Goal: Information Seeking & Learning: Check status

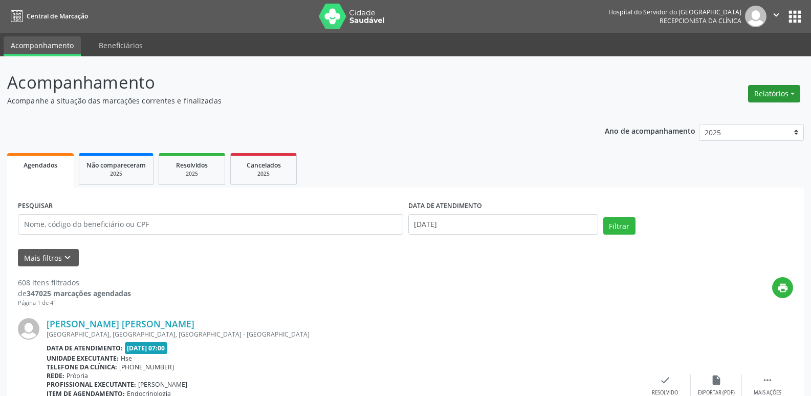
click at [771, 92] on button "Relatórios" at bounding box center [774, 93] width 52 height 17
click at [734, 119] on link "Agendamentos" at bounding box center [746, 115] width 110 height 14
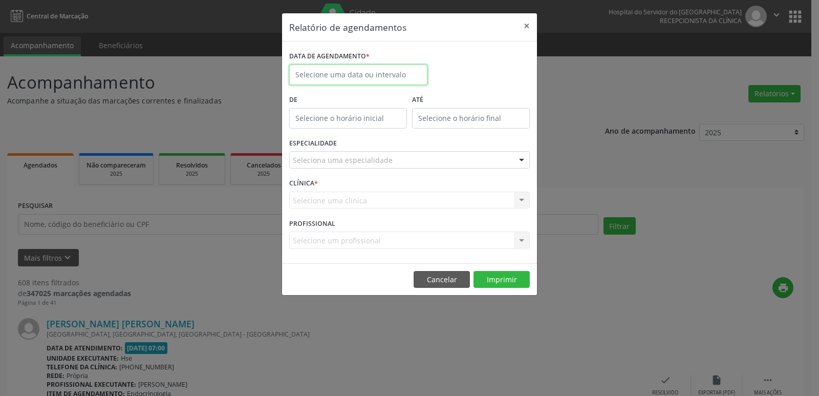
click at [339, 70] on input "text" at bounding box center [358, 74] width 138 height 20
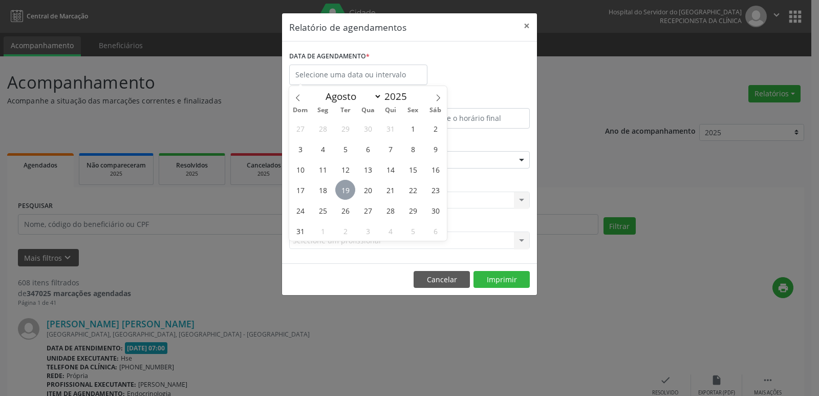
click at [343, 193] on span "19" at bounding box center [345, 190] width 20 height 20
type input "[DATE]"
click at [343, 193] on span "19" at bounding box center [345, 190] width 20 height 20
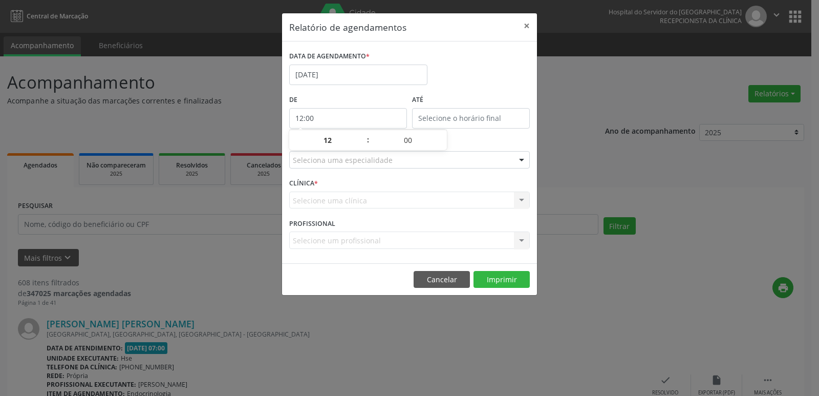
click at [339, 116] on input "12:00" at bounding box center [348, 118] width 118 height 20
click at [363, 145] on span at bounding box center [362, 145] width 7 height 10
type input "11:00"
type input "11"
click at [363, 145] on span at bounding box center [362, 145] width 7 height 10
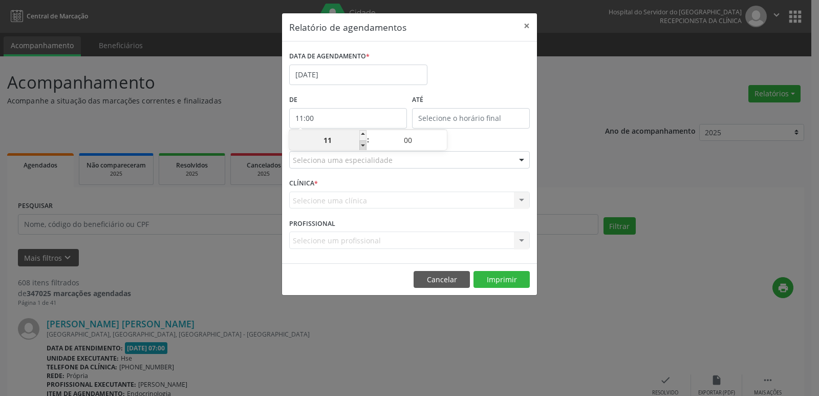
type input "10:00"
type input "10"
click at [363, 145] on span at bounding box center [362, 145] width 7 height 10
type input "09:00"
type input "09"
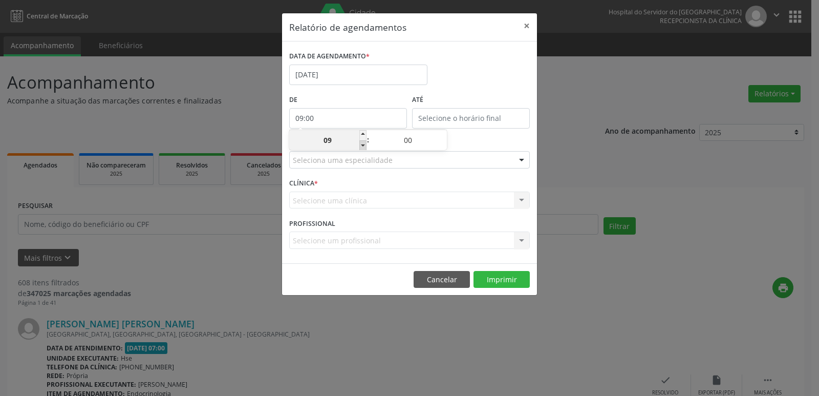
click at [363, 145] on span at bounding box center [362, 145] width 7 height 10
type input "08:00"
type input "08"
click at [363, 145] on span at bounding box center [362, 145] width 7 height 10
type input "07:00"
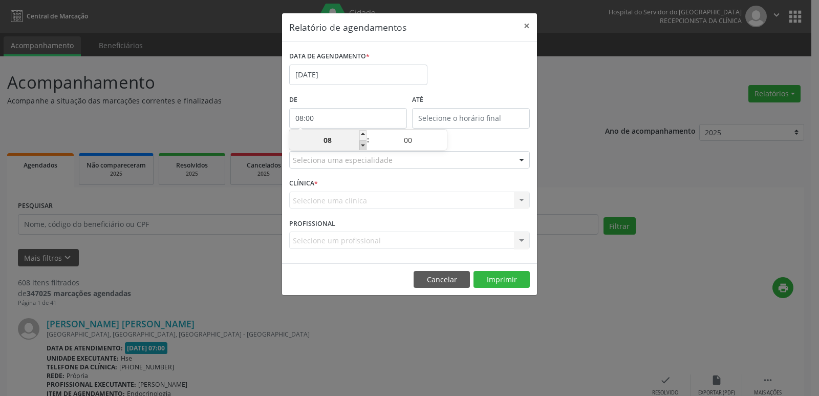
type input "07"
click at [449, 121] on input "text" at bounding box center [471, 118] width 118 height 20
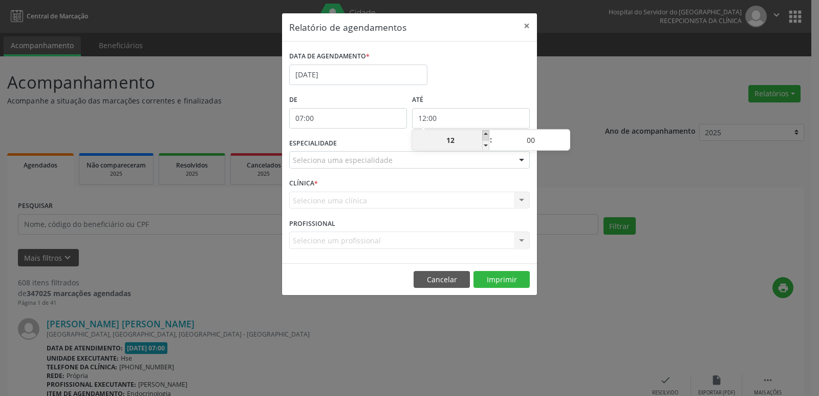
click at [487, 137] on span at bounding box center [485, 135] width 7 height 10
type input "13:00"
type input "13"
click at [487, 137] on span at bounding box center [485, 135] width 7 height 10
type input "14:00"
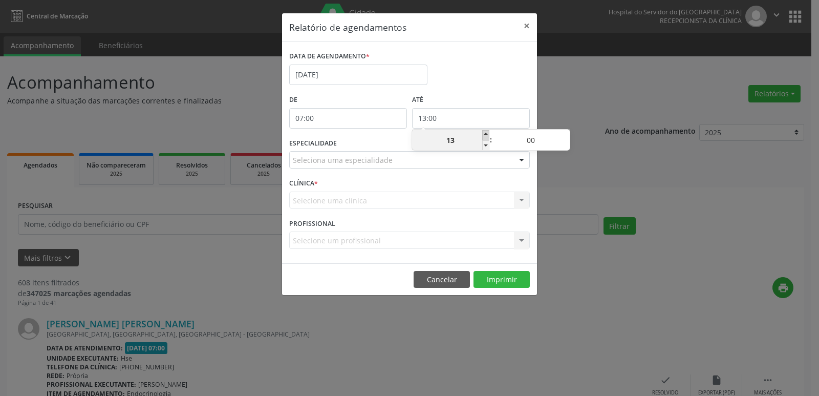
type input "14"
click at [487, 137] on span at bounding box center [485, 135] width 7 height 10
type input "15:00"
type input "15"
click at [487, 137] on span at bounding box center [485, 135] width 7 height 10
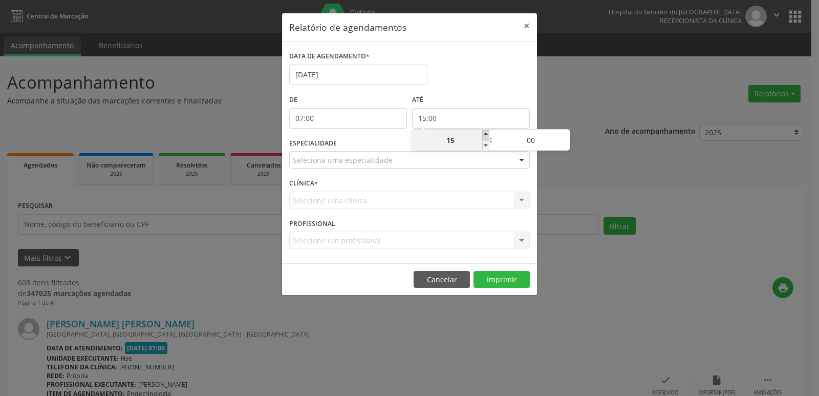
type input "16:00"
type input "16"
click at [487, 137] on span at bounding box center [485, 135] width 7 height 10
type input "17:00"
type input "17"
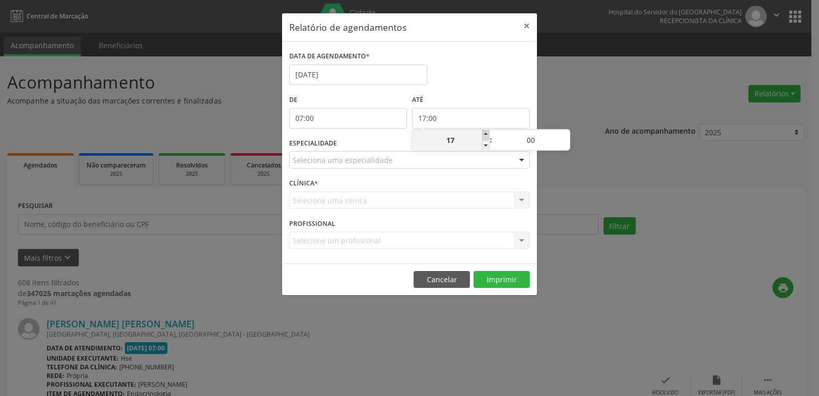
click at [487, 137] on span at bounding box center [485, 135] width 7 height 10
type input "18:00"
type input "18"
click at [487, 137] on span at bounding box center [485, 135] width 7 height 10
type input "19:00"
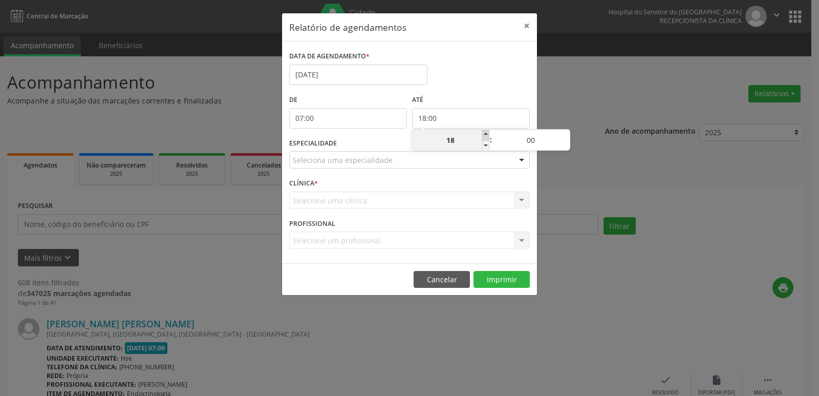
type input "19"
click at [487, 137] on span at bounding box center [485, 135] width 7 height 10
type input "20:00"
type input "20"
click at [520, 162] on div at bounding box center [521, 159] width 15 height 17
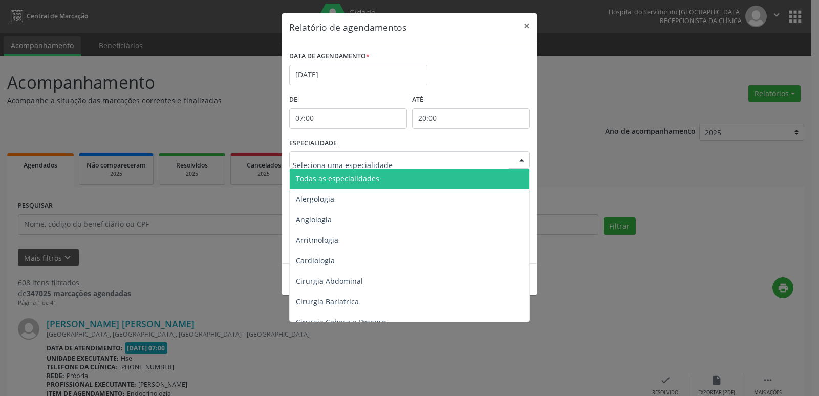
click at [506, 179] on span "Todas as especialidades" at bounding box center [410, 178] width 241 height 20
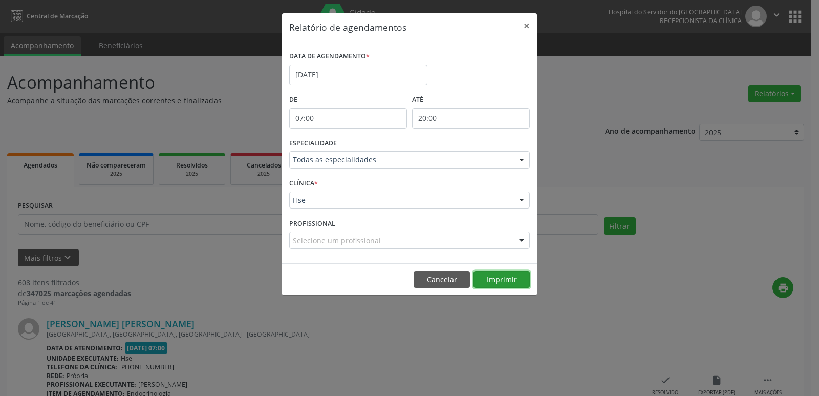
click at [507, 274] on button "Imprimir" at bounding box center [501, 279] width 56 height 17
click at [534, 20] on button "×" at bounding box center [526, 25] width 20 height 25
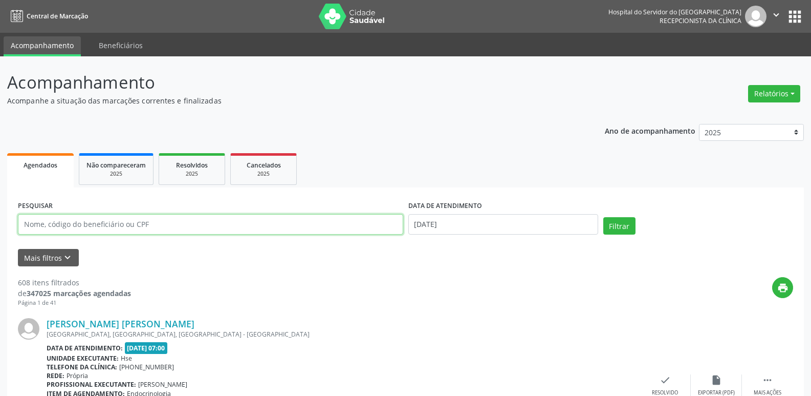
click at [271, 221] on input "text" at bounding box center [210, 224] width 385 height 20
type input "[PERSON_NAME]"
click at [603, 217] on button "Filtrar" at bounding box center [619, 225] width 32 height 17
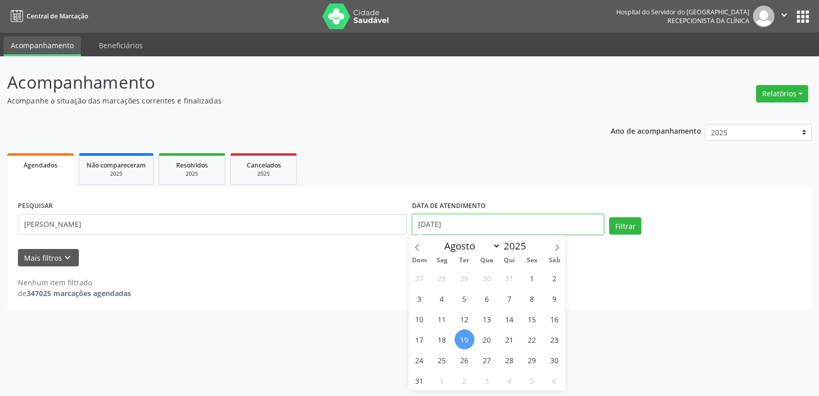
click at [497, 229] on input "[DATE]" at bounding box center [508, 224] width 192 height 20
click at [495, 228] on input "[DATE]" at bounding box center [508, 224] width 192 height 20
click at [609, 217] on button "Filtrar" at bounding box center [625, 225] width 32 height 17
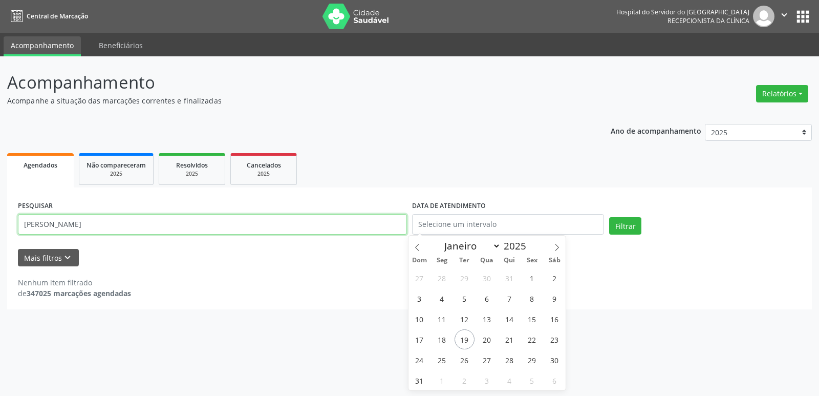
click at [343, 214] on input "[PERSON_NAME]" at bounding box center [212, 224] width 389 height 20
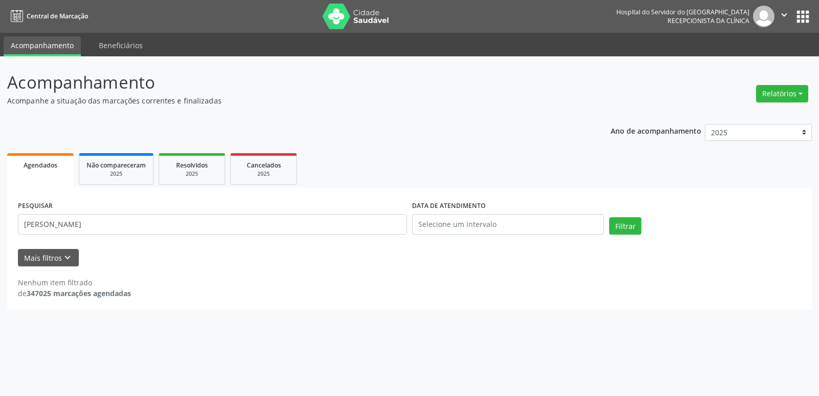
click at [632, 216] on div "PESQUISAR [PERSON_NAME] DATA DE ATENDIMENTO Filtrar" at bounding box center [409, 219] width 788 height 43
click at [635, 225] on button "Filtrar" at bounding box center [625, 225] width 32 height 17
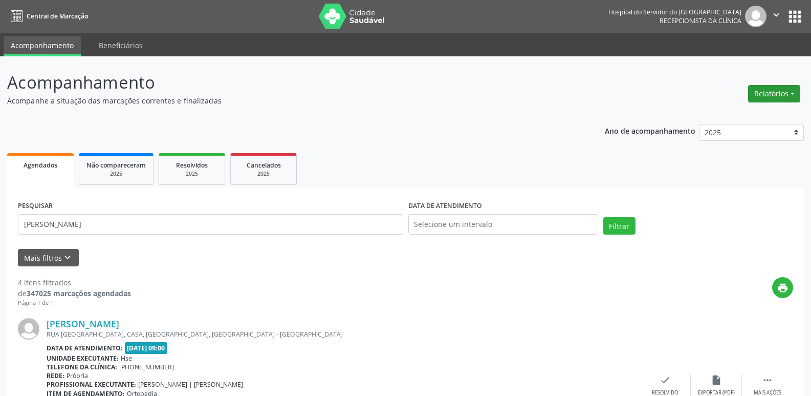
click at [793, 89] on button "Relatórios" at bounding box center [774, 93] width 52 height 17
click at [762, 110] on link "Agendamentos" at bounding box center [746, 115] width 110 height 14
select select "7"
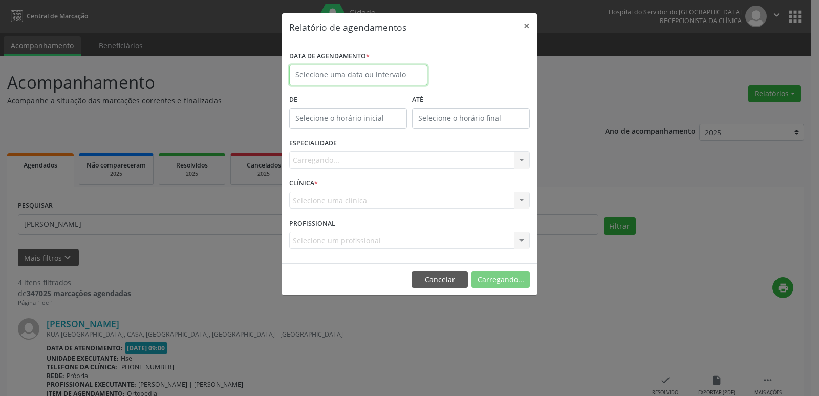
click at [323, 69] on input "text" at bounding box center [358, 74] width 138 height 20
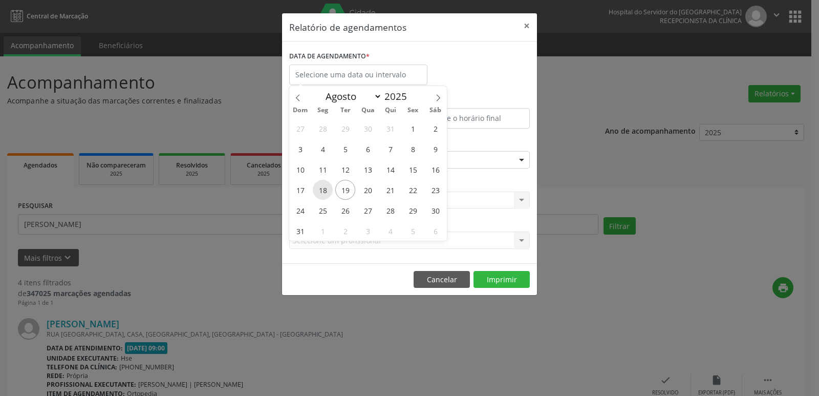
click at [327, 194] on span "18" at bounding box center [323, 190] width 20 height 20
type input "[DATE]"
click at [412, 192] on span "22" at bounding box center [413, 190] width 20 height 20
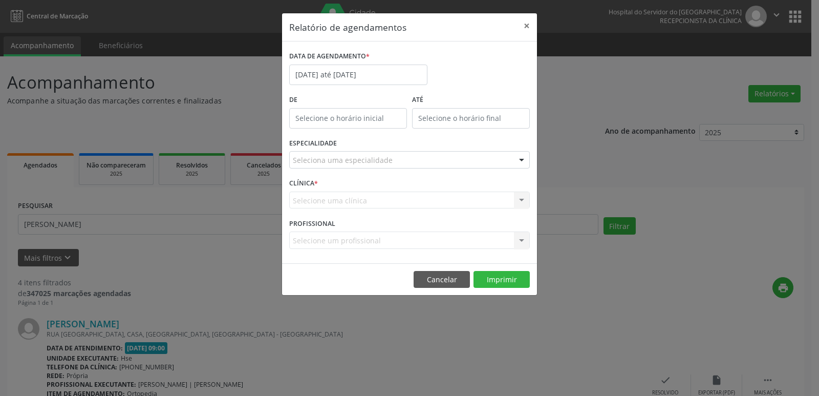
click at [412, 192] on div "Selecione uma clínica Hse Nenhum resultado encontrado para: " " Não há nenhuma …" at bounding box center [409, 199] width 241 height 17
click at [406, 156] on div "Seleciona uma especialidade" at bounding box center [409, 159] width 241 height 17
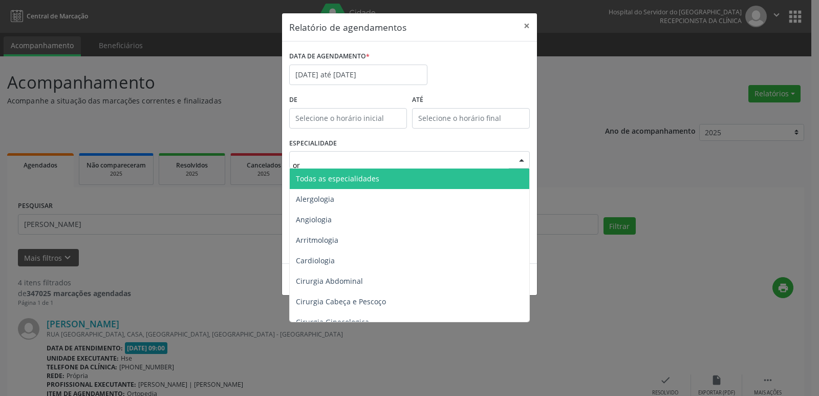
type input "ort"
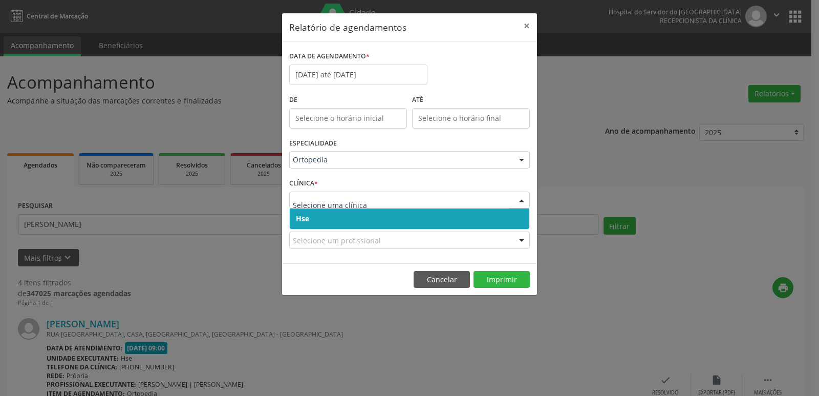
drag, startPoint x: 366, startPoint y: 221, endPoint x: 358, endPoint y: 207, distance: 16.8
click at [366, 222] on span "Hse" at bounding box center [409, 218] width 239 height 20
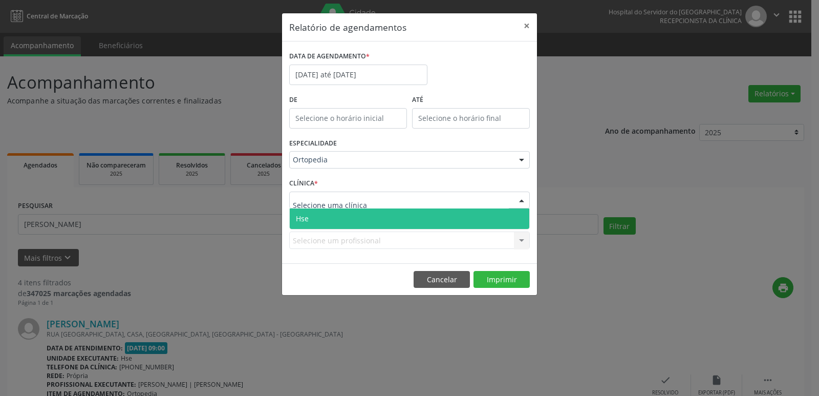
click at [357, 211] on span "Hse" at bounding box center [409, 218] width 239 height 20
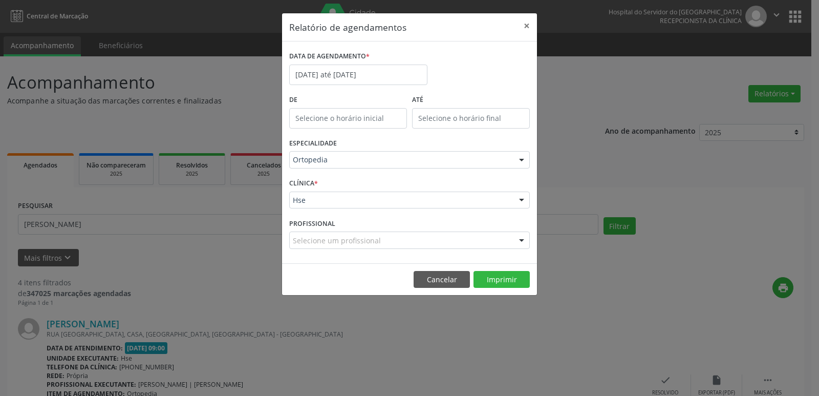
click at [448, 243] on div "Selecione um profissional" at bounding box center [409, 239] width 241 height 17
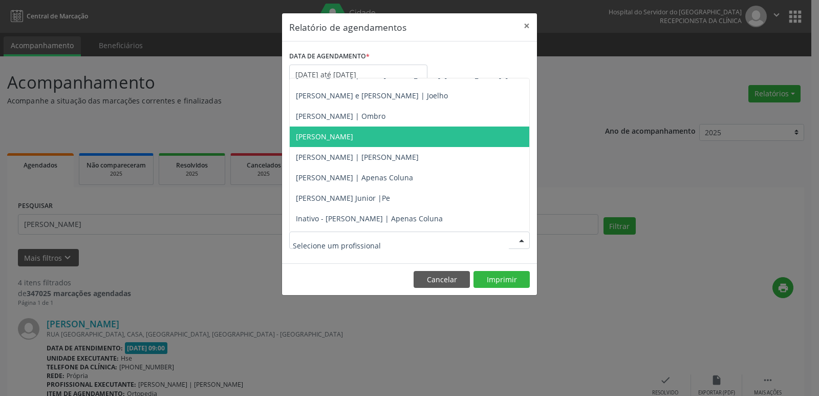
scroll to position [102, 0]
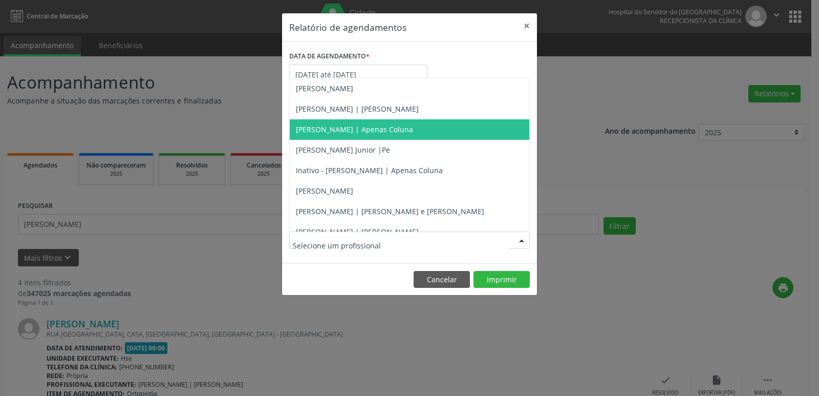
click at [344, 128] on span "[PERSON_NAME] | Apenas Coluna" at bounding box center [354, 129] width 117 height 10
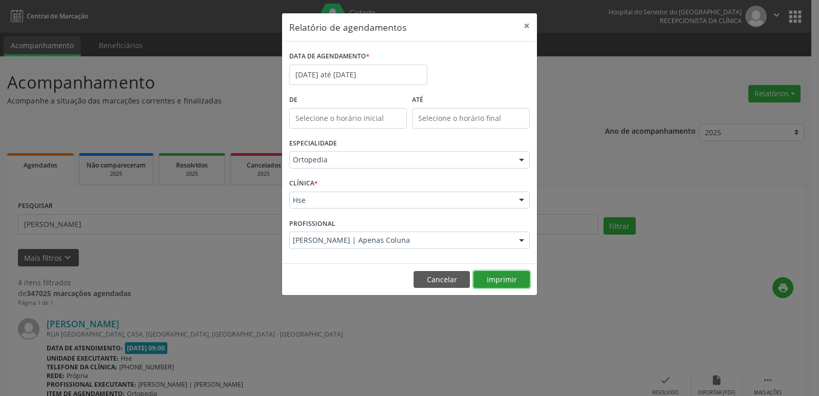
click at [506, 273] on button "Imprimir" at bounding box center [501, 279] width 56 height 17
